Goal: Task Accomplishment & Management: Manage account settings

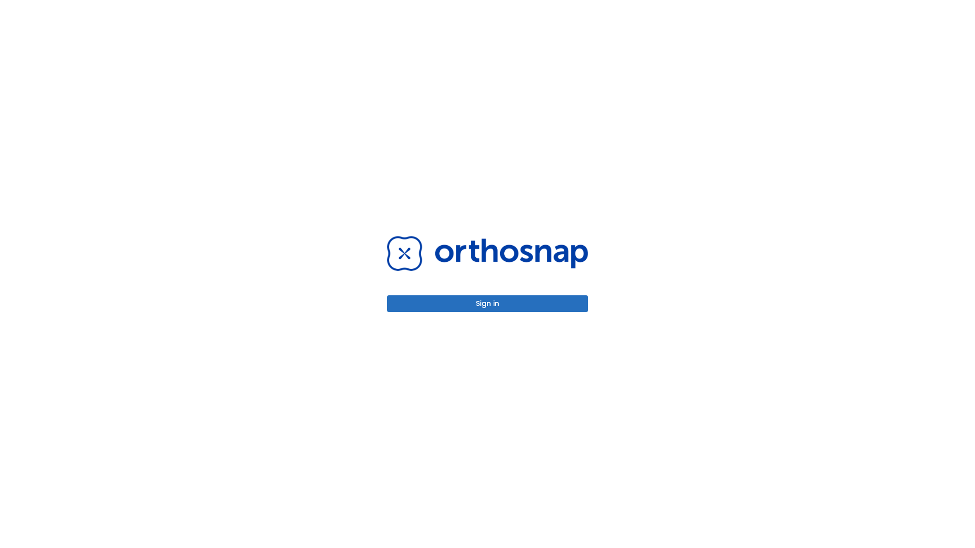
click at [487, 304] on button "Sign in" at bounding box center [487, 303] width 201 height 17
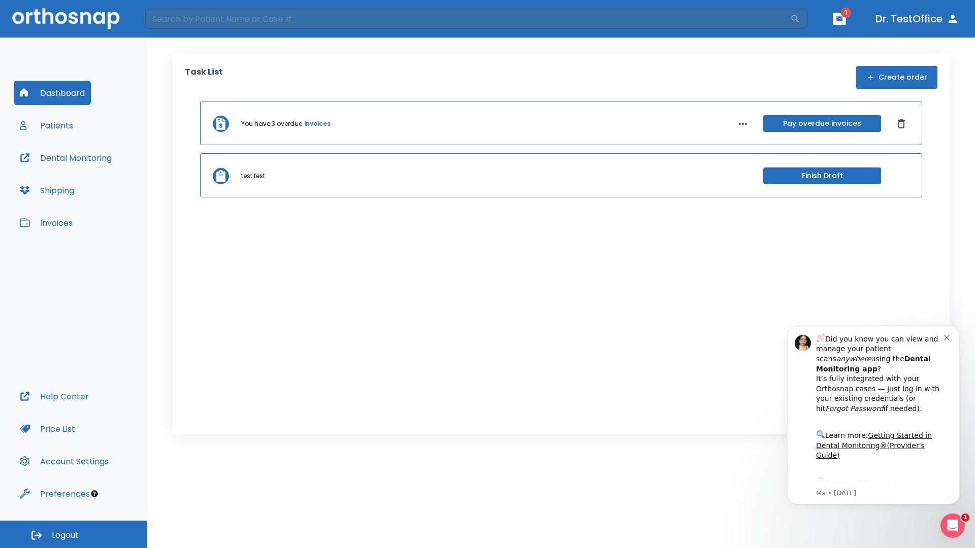
click at [74, 535] on span "Logout" at bounding box center [65, 535] width 27 height 11
